Goal: Task Accomplishment & Management: Use online tool/utility

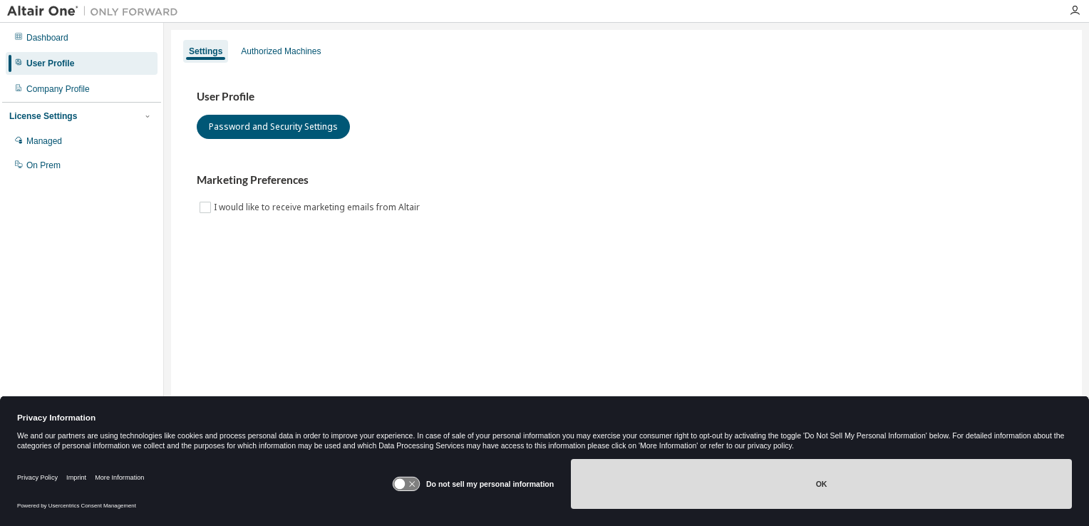
click at [679, 479] on button "OK" at bounding box center [821, 484] width 501 height 50
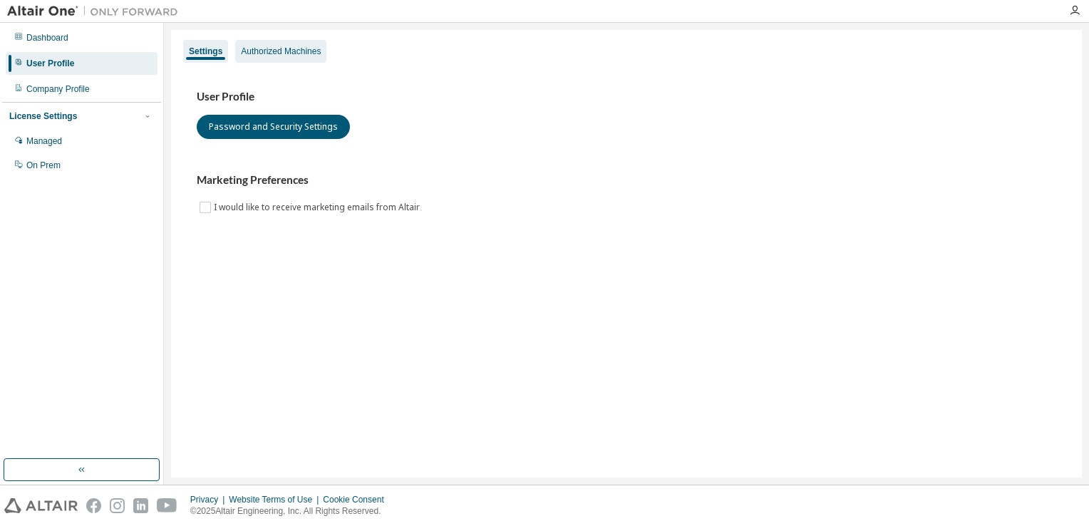
click at [267, 52] on div "Authorized Machines" at bounding box center [281, 51] width 80 height 11
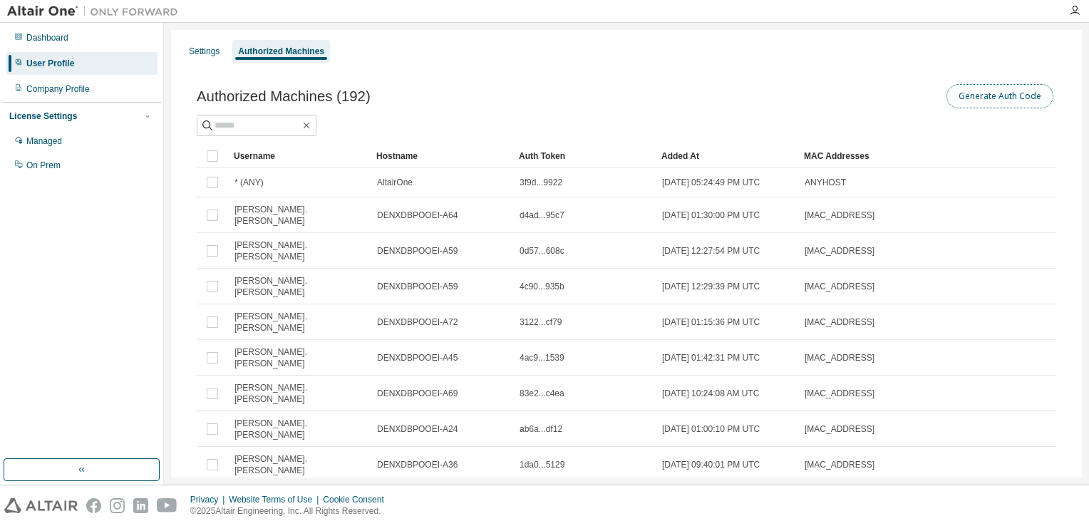
click at [958, 95] on button "Generate Auth Code" at bounding box center [999, 96] width 107 height 24
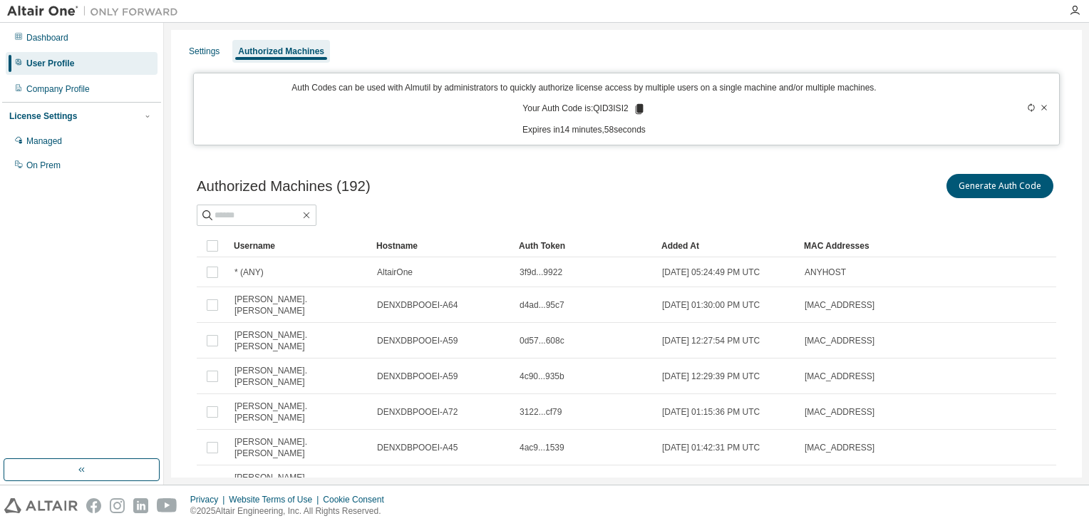
click at [636, 110] on icon at bounding box center [639, 109] width 8 height 10
